Goal: Task Accomplishment & Management: Manage account settings

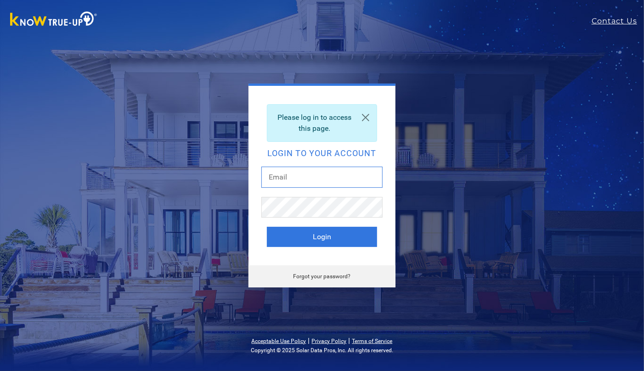
click at [366, 182] on input "text" at bounding box center [322, 177] width 121 height 21
type input "[EMAIL_ADDRESS][DOMAIN_NAME]"
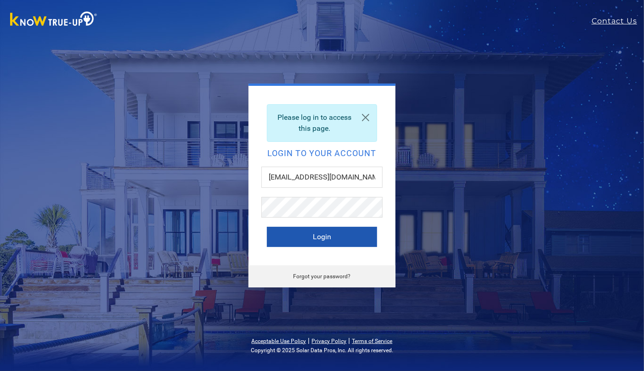
click at [348, 239] on button "Login" at bounding box center [322, 237] width 110 height 20
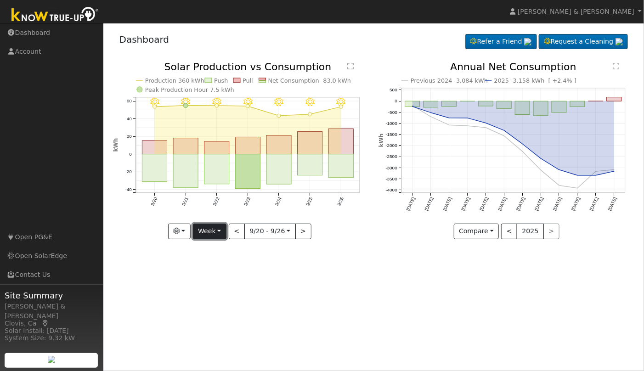
click at [221, 232] on button "Week" at bounding box center [210, 232] width 34 height 16
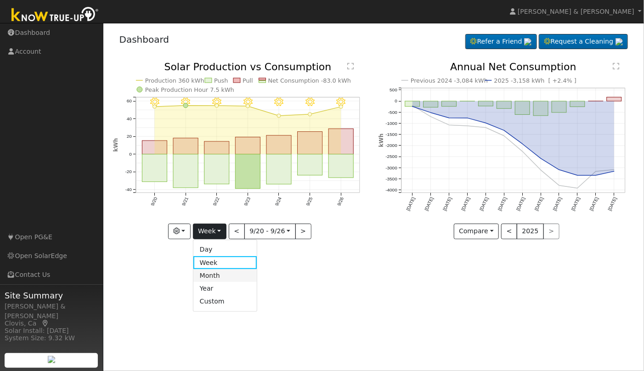
click at [221, 277] on link "Month" at bounding box center [226, 275] width 64 height 13
type input "2025-08-01"
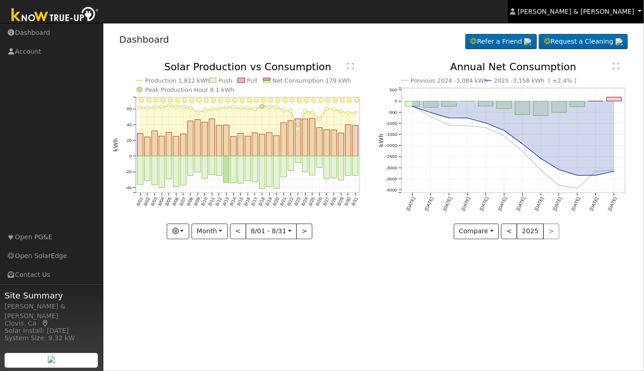
click at [581, 13] on span "Craig & Gretchen Pokorny" at bounding box center [576, 11] width 117 height 7
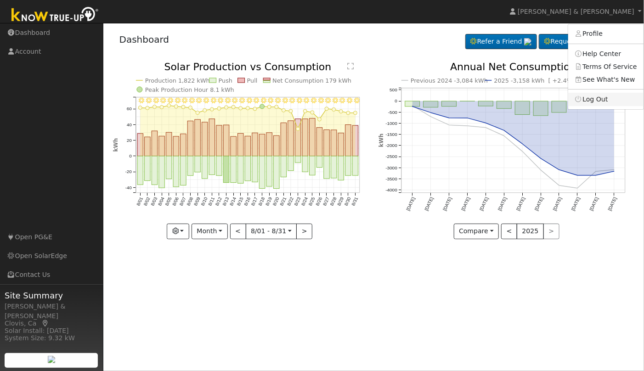
click at [612, 99] on link "Log Out" at bounding box center [606, 99] width 75 height 13
